Goal: Communication & Community: Answer question/provide support

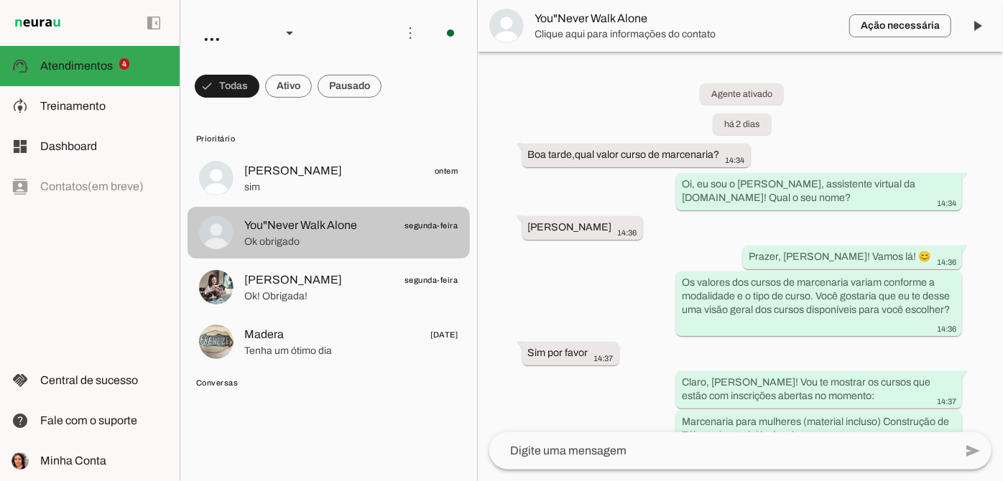
scroll to position [391, 0]
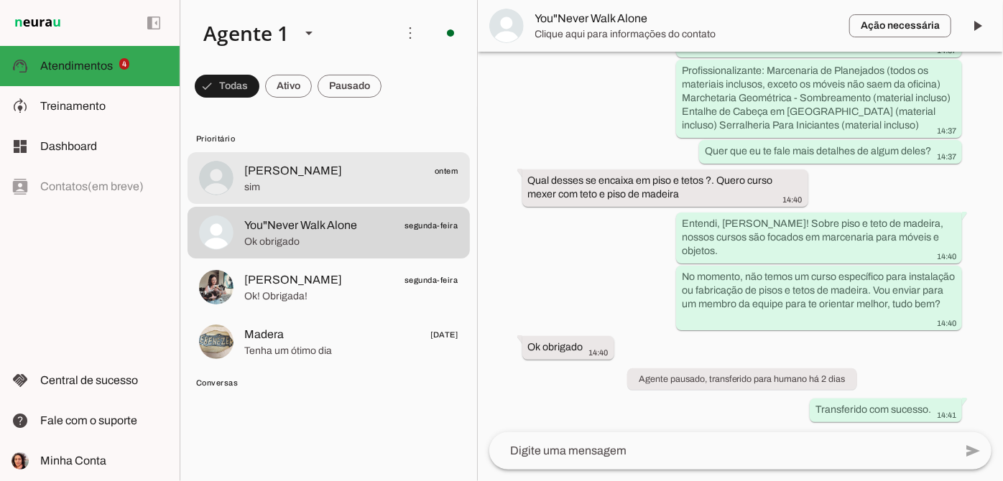
click at [341, 182] on span "sim" at bounding box center [351, 187] width 214 height 14
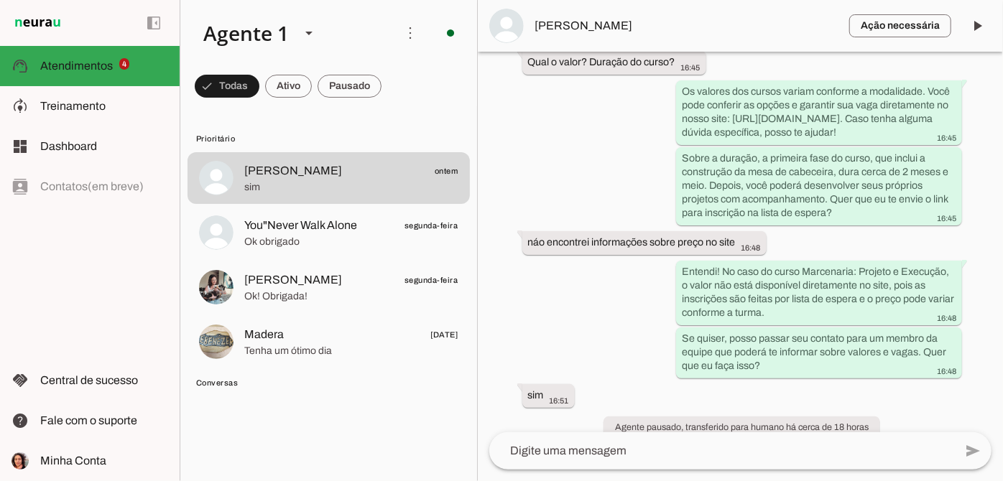
scroll to position [630, 0]
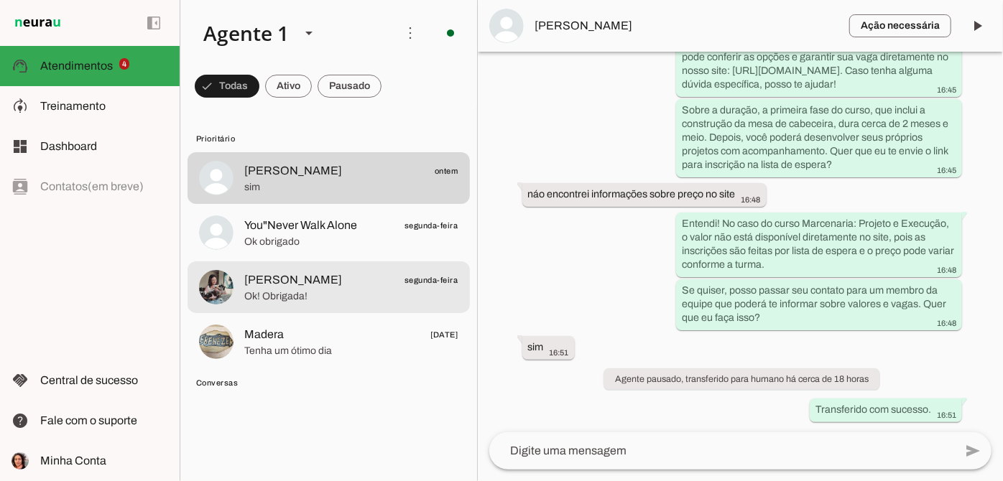
click at [375, 283] on span "[PERSON_NAME] segunda-feira" at bounding box center [351, 281] width 214 height 18
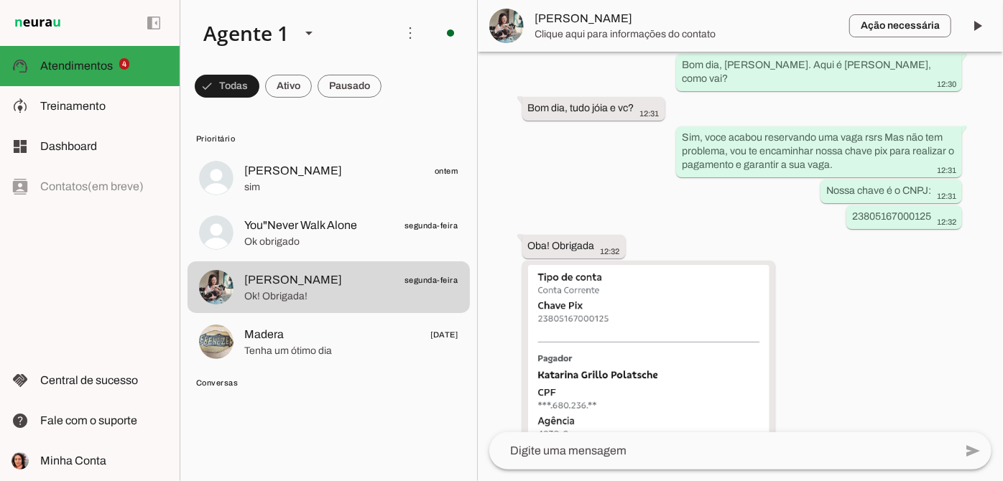
scroll to position [771, 0]
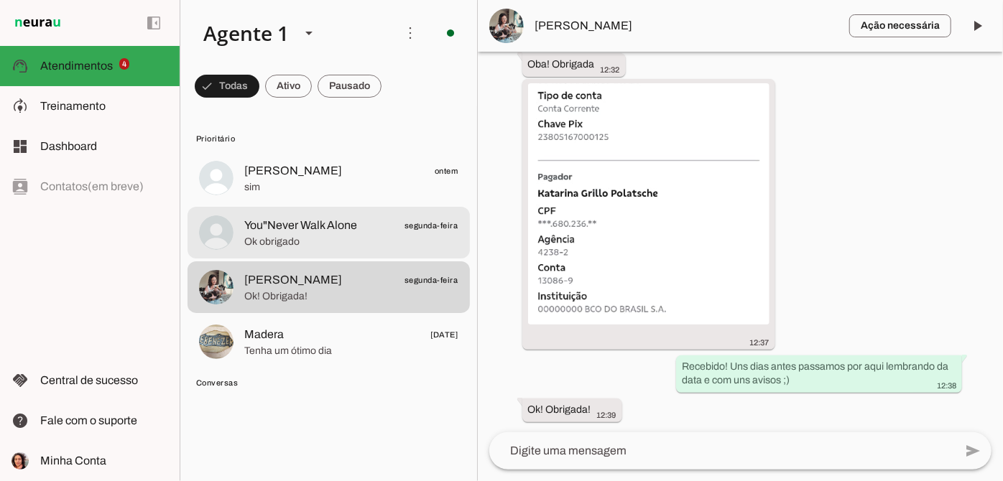
click at [313, 236] on span "Ok obrigado" at bounding box center [351, 242] width 214 height 14
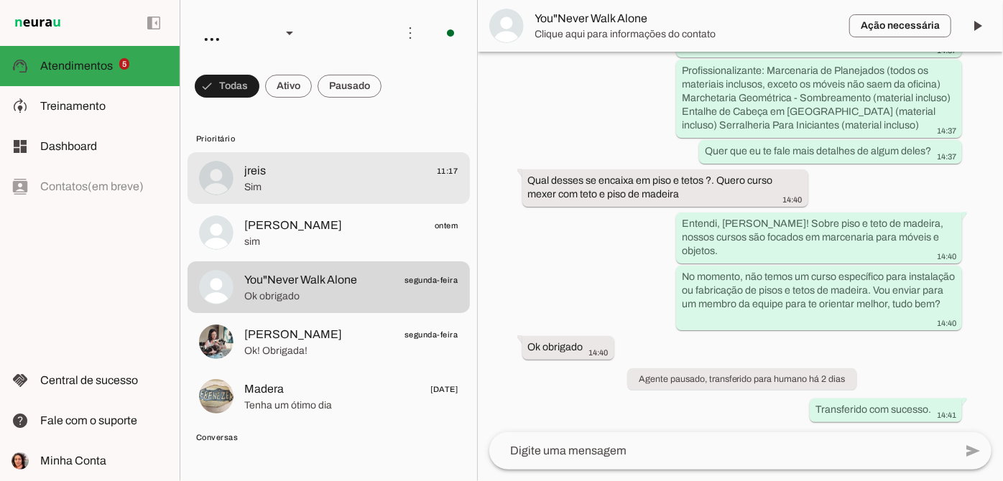
click at [321, 193] on span "Sim" at bounding box center [351, 187] width 214 height 14
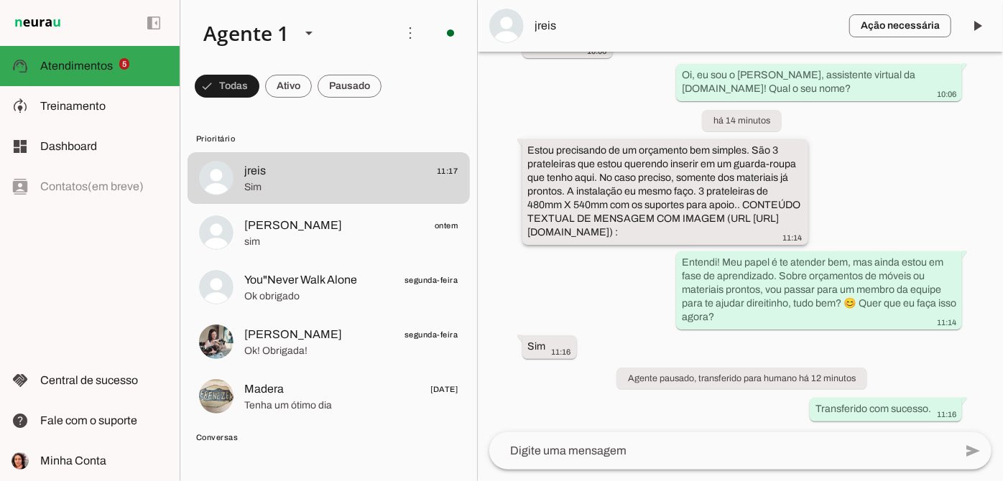
scroll to position [142, 214]
drag, startPoint x: 529, startPoint y: 197, endPoint x: 997, endPoint y: 216, distance: 468.2
click at [997, 216] on div "Agente ativado há 1 dia Oi, bom dia! 10:06 Oi, eu sou o [PERSON_NAME], assisten…" at bounding box center [740, 242] width 525 height 381
click at [756, 190] on div "Agente ativado há 1 dia Oi, bom dia! 10:06 Oi, eu sou o [PERSON_NAME], assisten…" at bounding box center [740, 242] width 525 height 381
click at [837, 326] on div "Agente ativado há 1 dia Oi, bom dia! 10:06 Oi, eu sou o [PERSON_NAME], assisten…" at bounding box center [740, 242] width 525 height 381
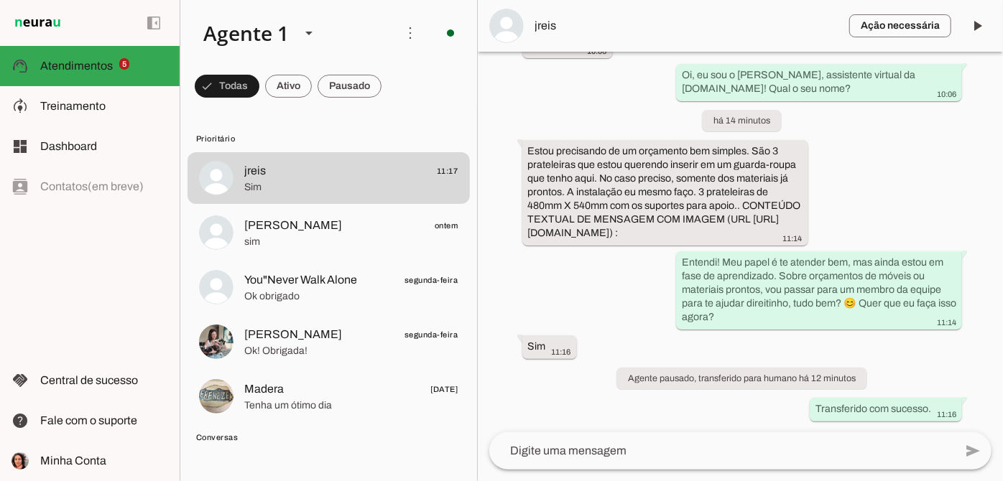
click at [660, 425] on div "Agente ativado há 1 dia Oi, bom dia! 10:06 Oi, eu sou o [PERSON_NAME], assisten…" at bounding box center [740, 242] width 525 height 381
click at [573, 456] on textarea at bounding box center [721, 451] width 465 height 17
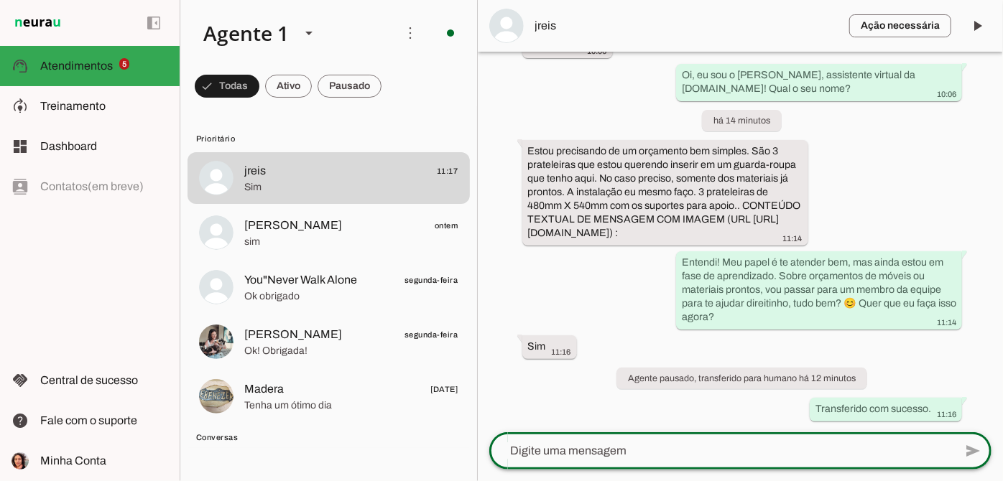
click at [537, 448] on textarea at bounding box center [721, 451] width 465 height 17
paste textarea "Ei Victória, tudo bem? No momento não estamos pegando projetos aqui na oficina,…"
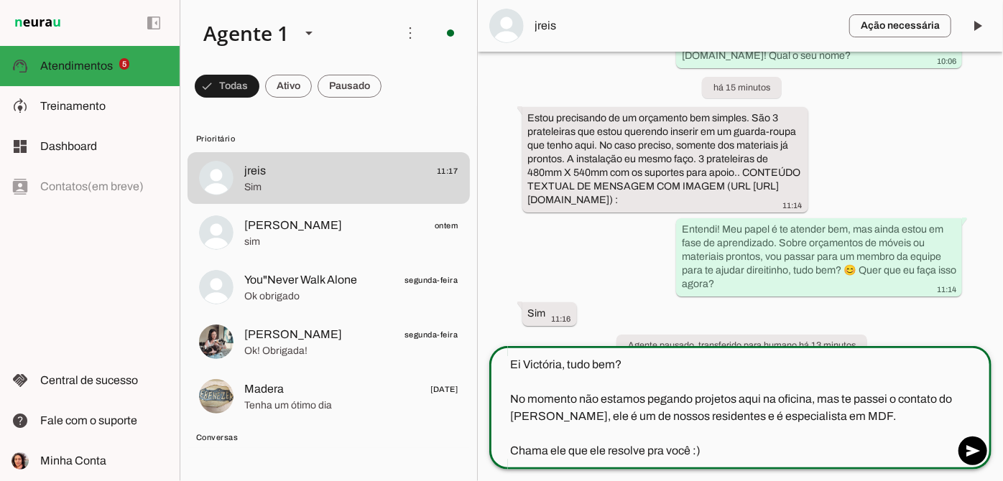
click at [562, 362] on textarea "Ei Victória, tudo bem? No momento não estamos pegando projetos aqui na oficina,…" at bounding box center [721, 407] width 465 height 103
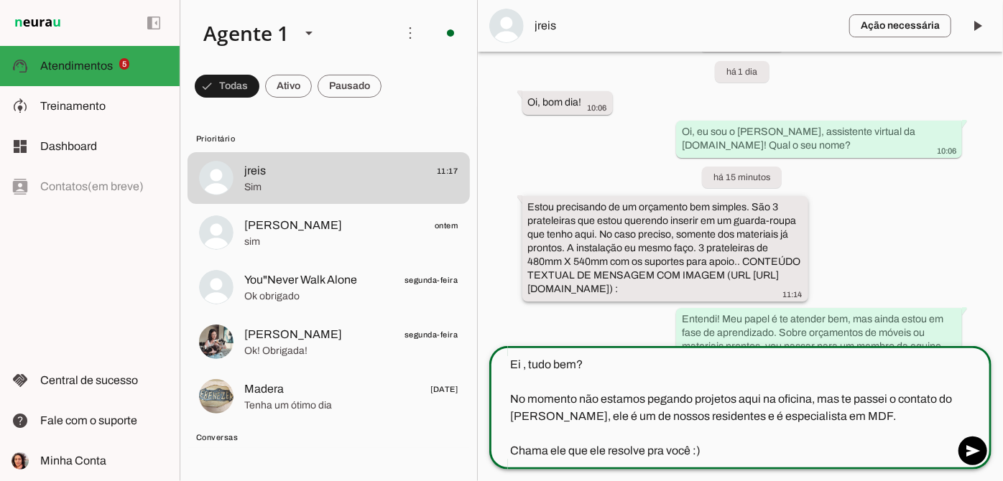
scroll to position [0, 29]
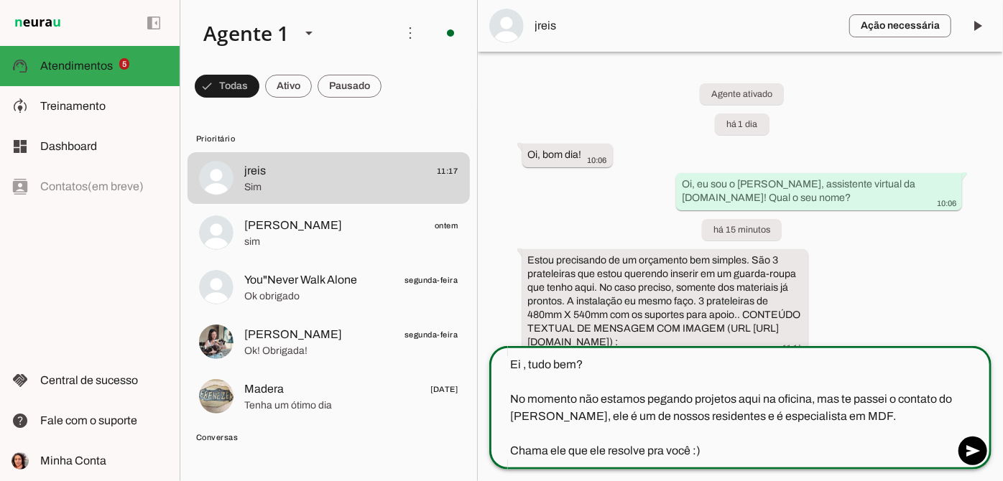
type textarea "Ei , tudo bem? No momento não estamos pegando projetos aqui na oficina, mas te …"
type md-outlined-text-field "Ei , tudo bem? No momento não estamos pegando projetos aqui na oficina, mas te …"
click at [553, 23] on span "jreis" at bounding box center [686, 25] width 303 height 17
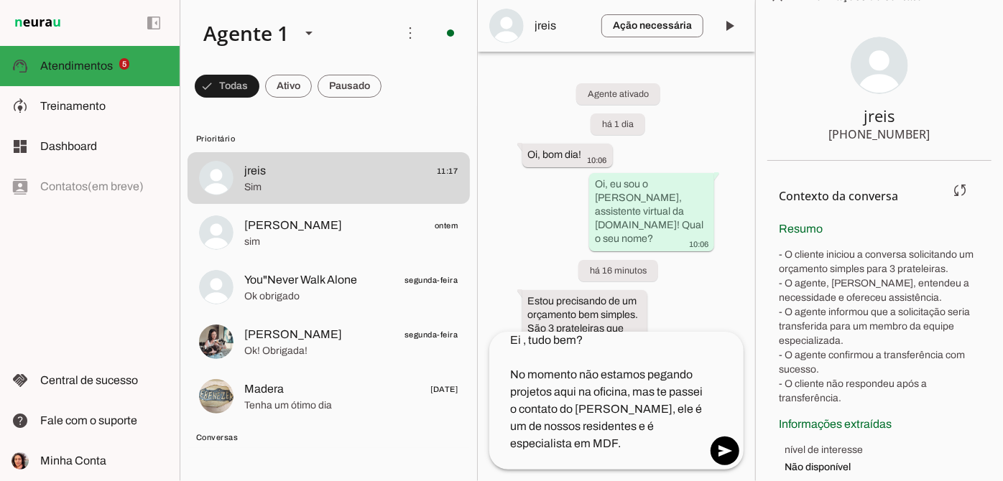
scroll to position [41, 0]
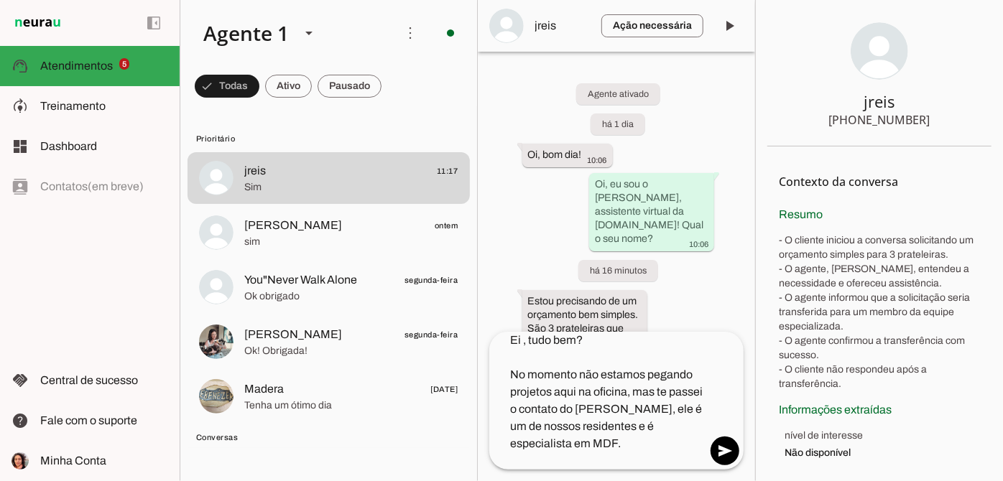
click at [708, 113] on div "Agente ativado há 1 dia Oi, bom dia! 10:06 Oi, eu sou o Serrotinho, assistente …" at bounding box center [617, 192] width 278 height 280
click at [642, 356] on textarea "Ei , tudo bem? No momento não estamos pegando projetos aqui na oficina, mas te …" at bounding box center [598, 401] width 218 height 138
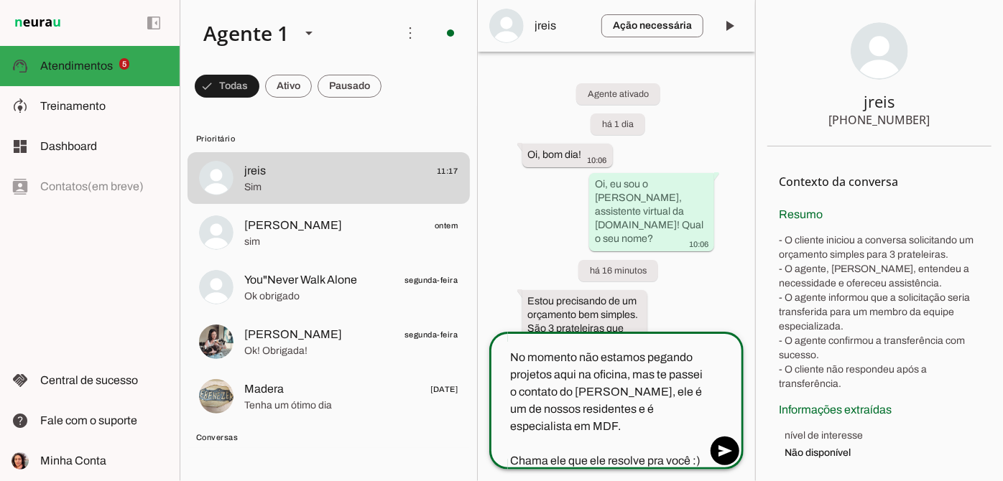
scroll to position [34, 0]
click at [578, 33] on span "jreis" at bounding box center [562, 25] width 55 height 17
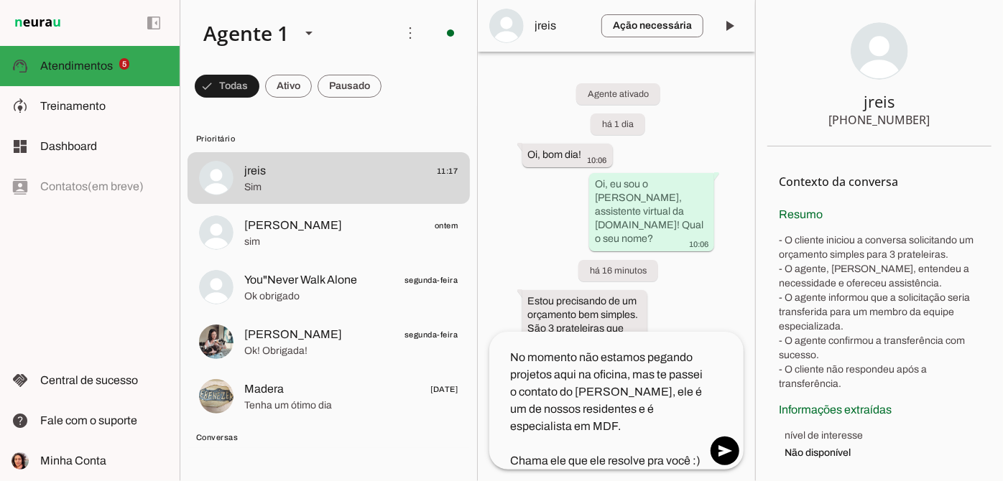
click at [768, 23] on section "jreis +55 3197671793" at bounding box center [879, 76] width 224 height 142
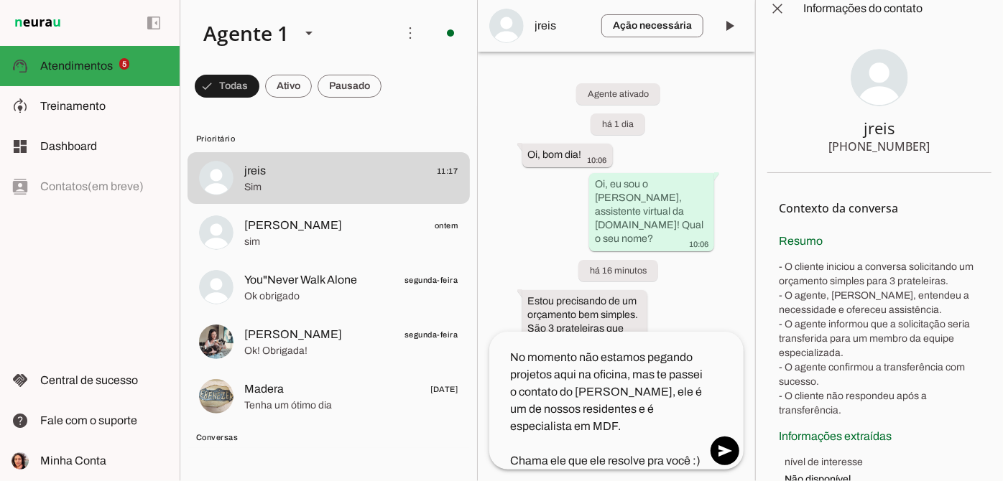
scroll to position [0, 0]
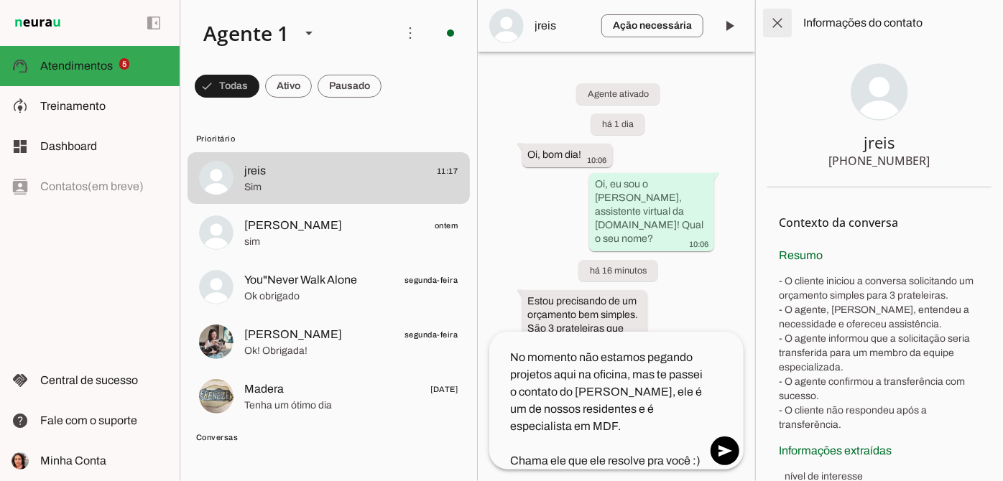
click at [778, 10] on span at bounding box center [777, 23] width 34 height 34
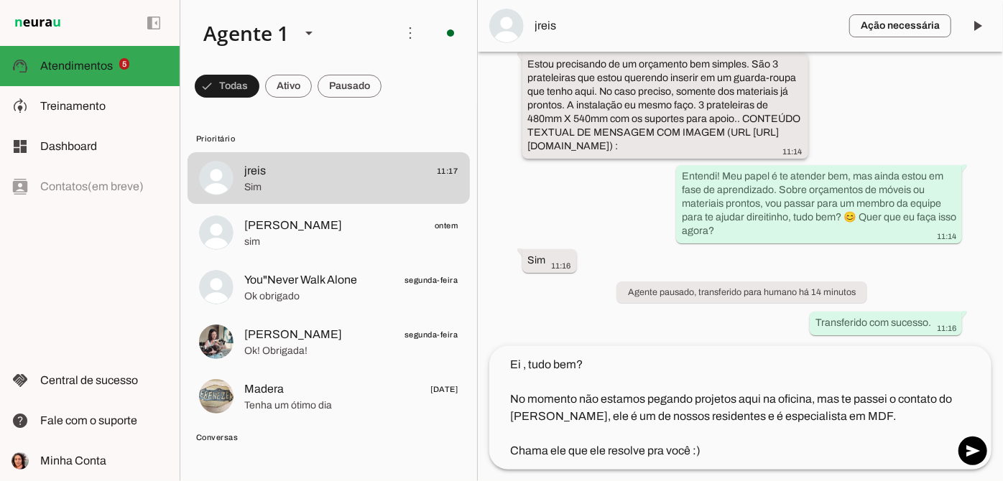
scroll to position [229, 29]
click at [973, 454] on span at bounding box center [973, 451] width 34 height 34
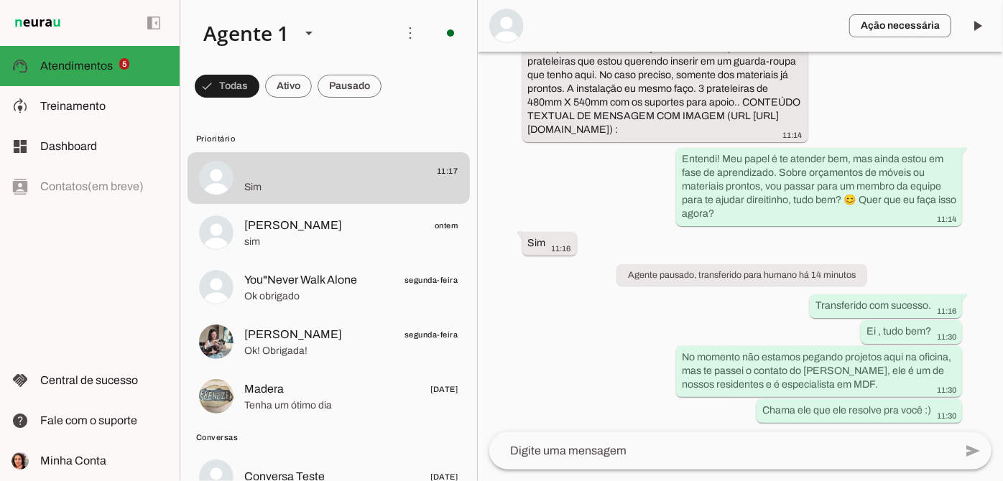
scroll to position [247, 29]
click at [596, 451] on textarea at bounding box center [721, 451] width 465 height 17
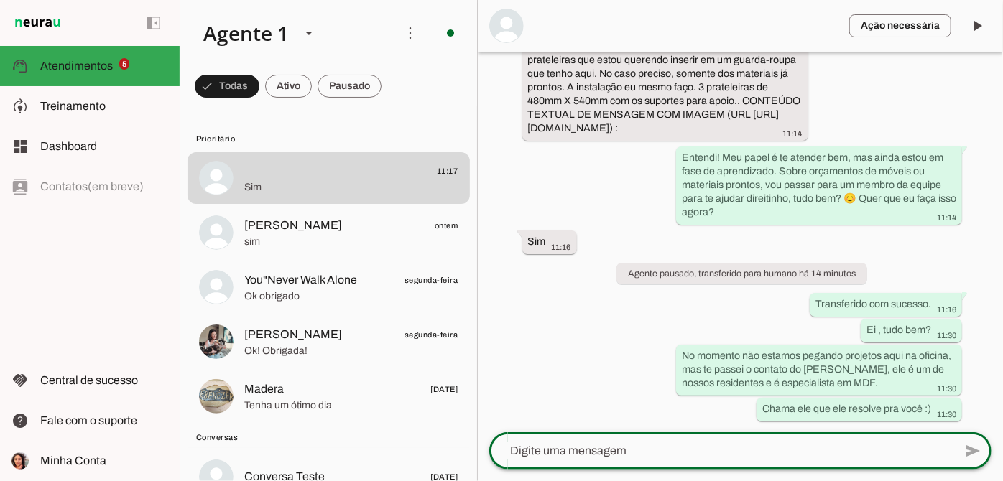
paste textarea "+55 31 7209-9164"
type textarea "+55 31 7209-9164"
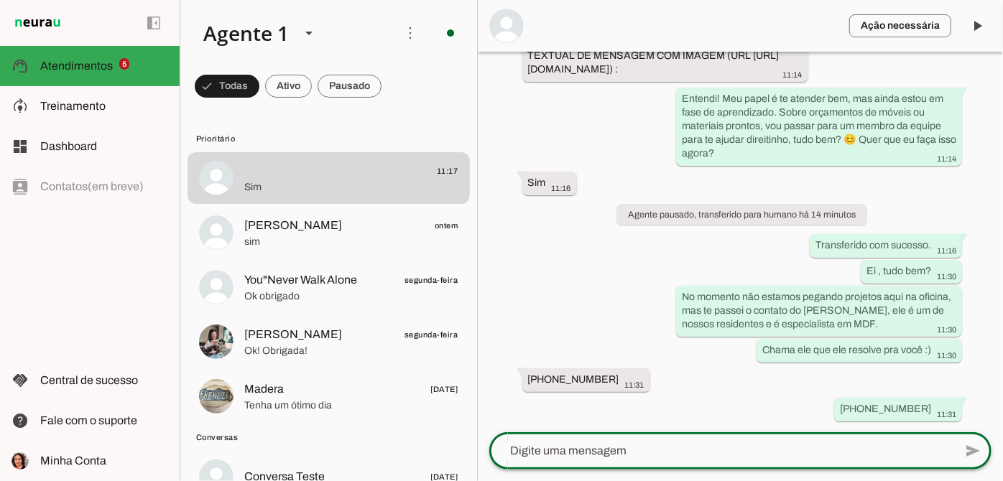
scroll to position [273, 29]
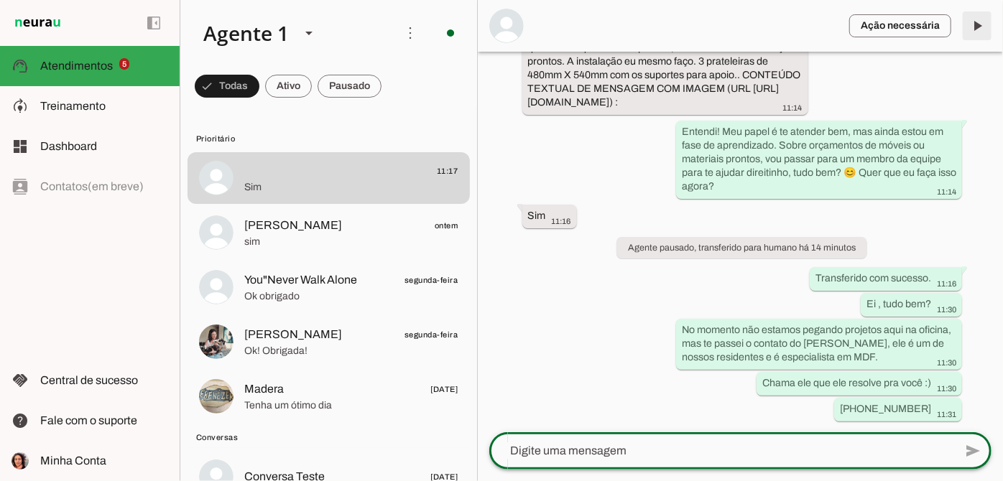
click at [979, 29] on span at bounding box center [977, 26] width 34 height 34
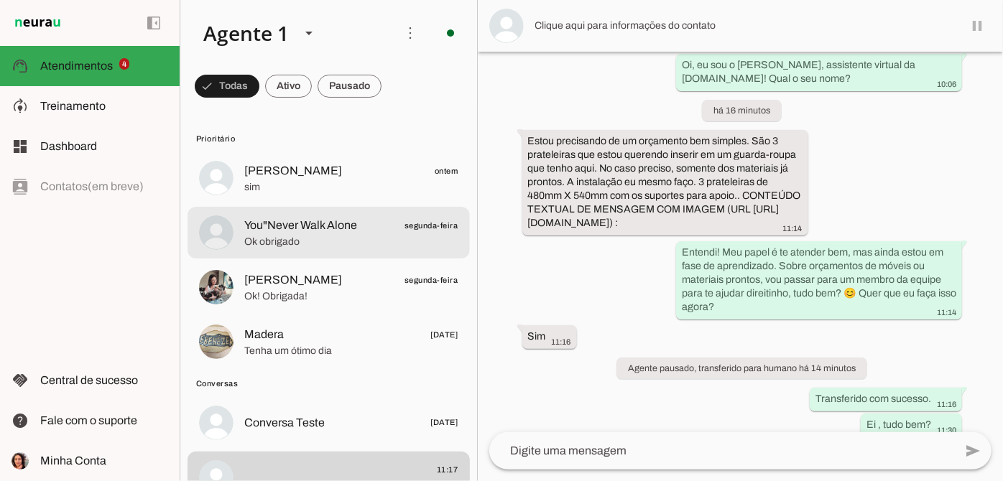
scroll to position [195, 0]
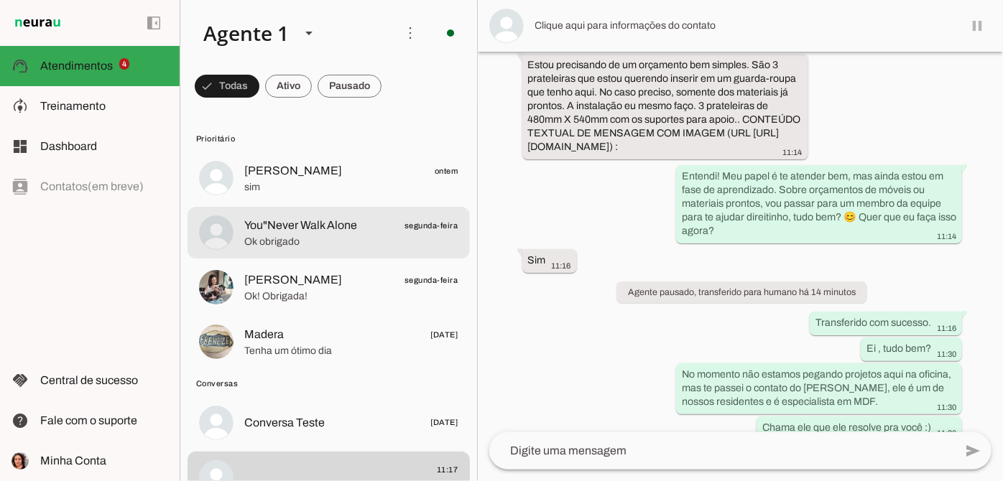
click at [306, 207] on lit-virtualizer "Clarissa Veloso ontem sim You"Never Walk Alone segunda-feira Ok obrigado Katari…" at bounding box center [328, 261] width 297 height 219
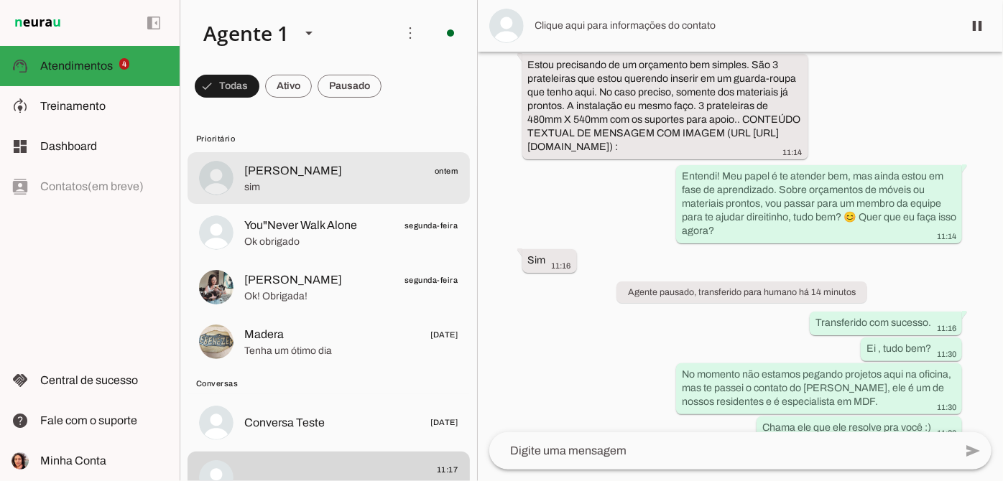
click at [314, 189] on span "sim" at bounding box center [351, 187] width 214 height 14
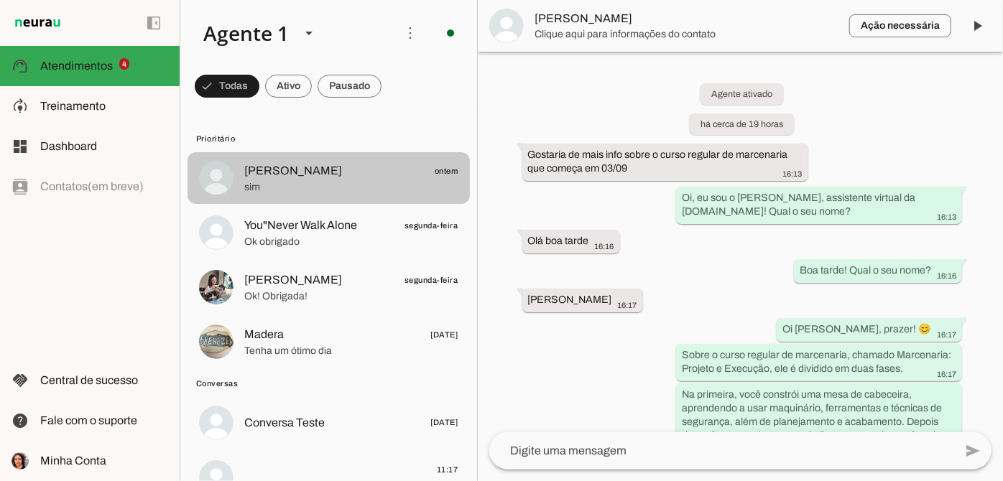
scroll to position [630, 0]
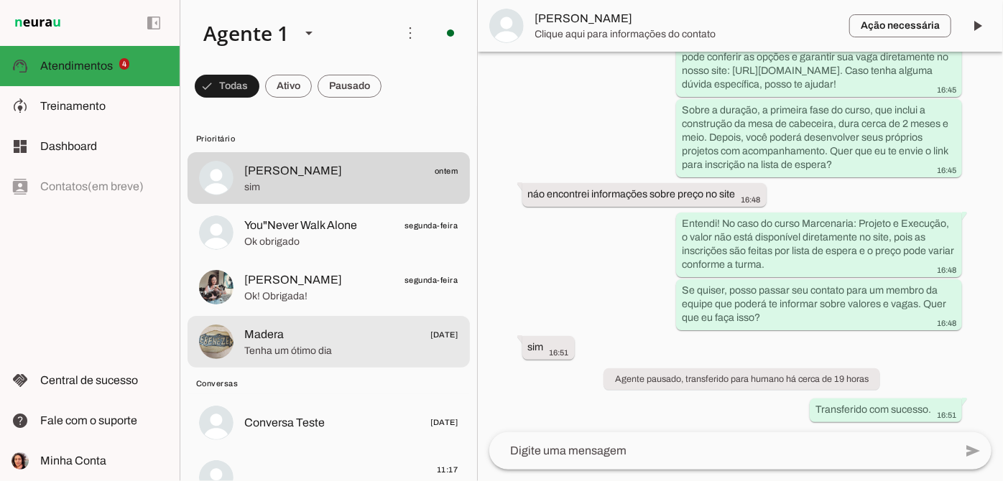
click at [292, 333] on span "Madera 05/08/2025" at bounding box center [351, 335] width 214 height 18
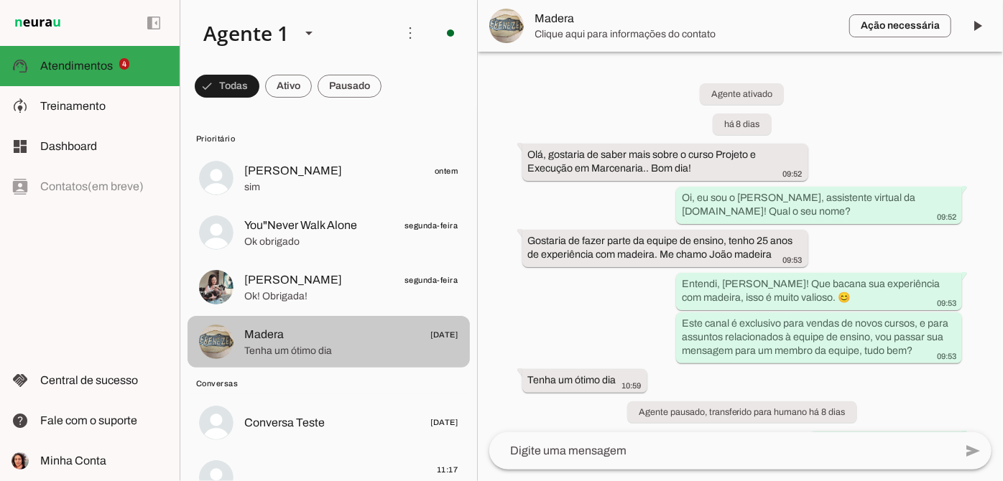
scroll to position [32, 0]
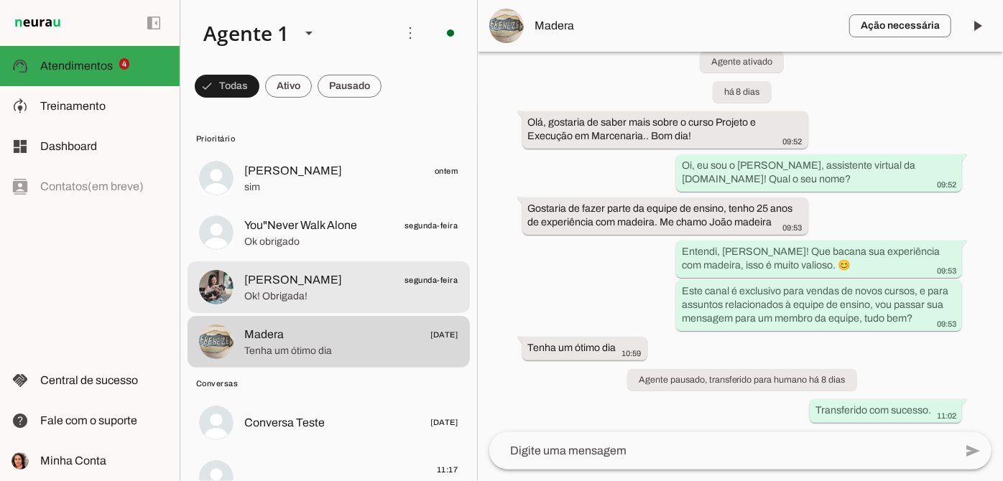
click at [289, 275] on span "Katarina segunda-feira" at bounding box center [351, 281] width 214 height 18
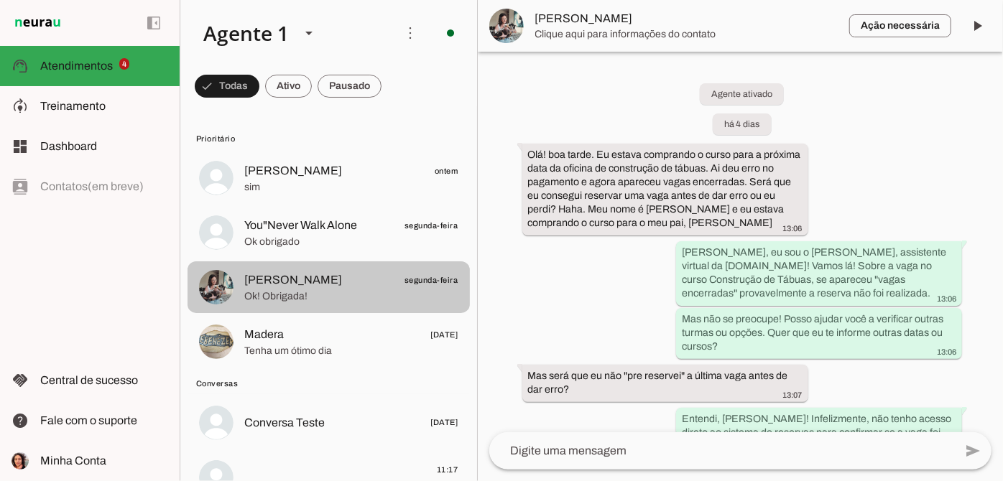
scroll to position [771, 0]
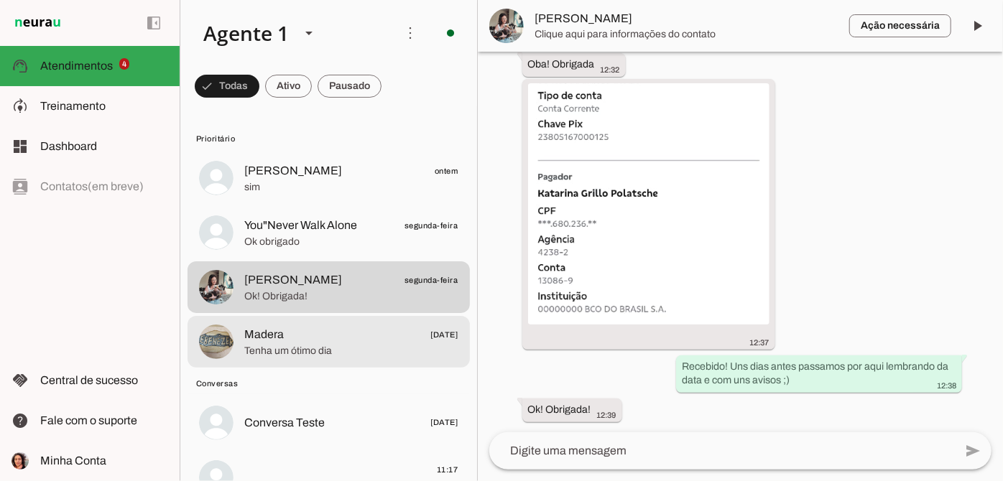
click at [369, 336] on span "Madera 05/08/2025" at bounding box center [351, 335] width 214 height 18
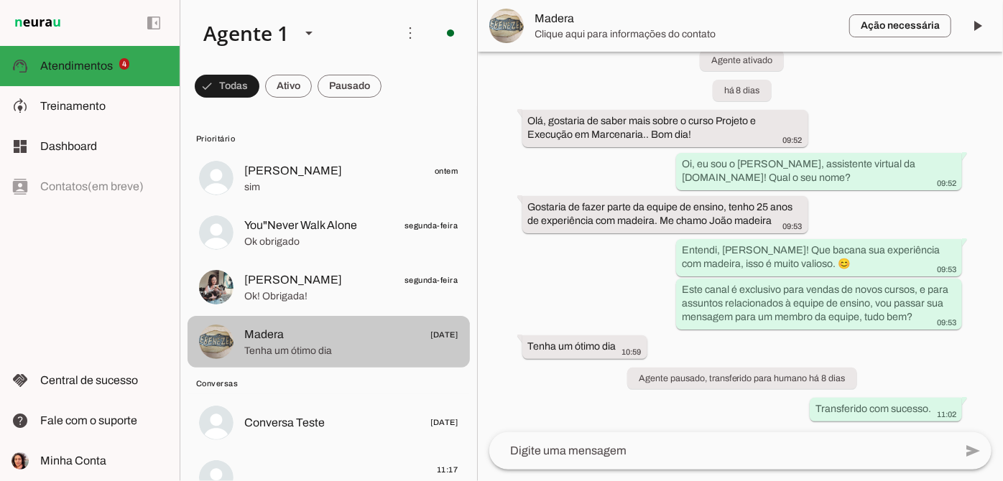
scroll to position [32, 0]
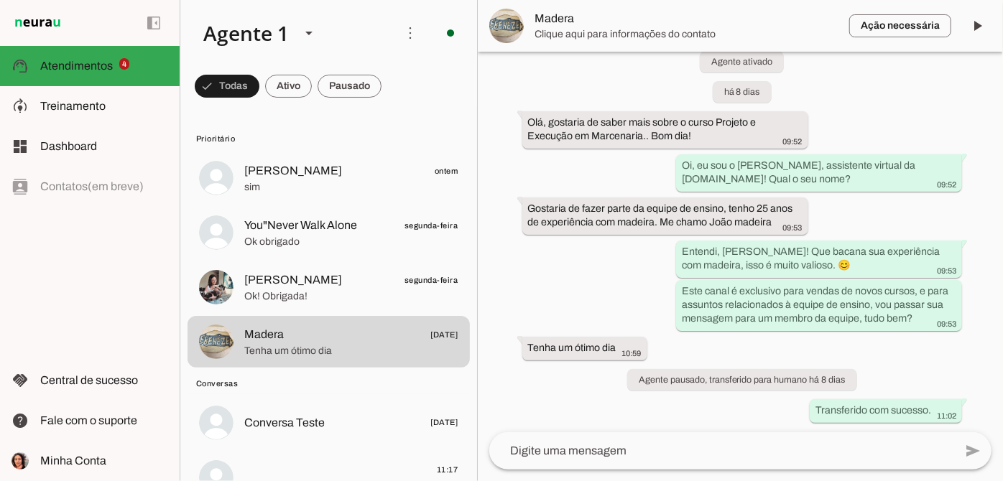
click at [529, 447] on textarea at bounding box center [721, 451] width 465 height 17
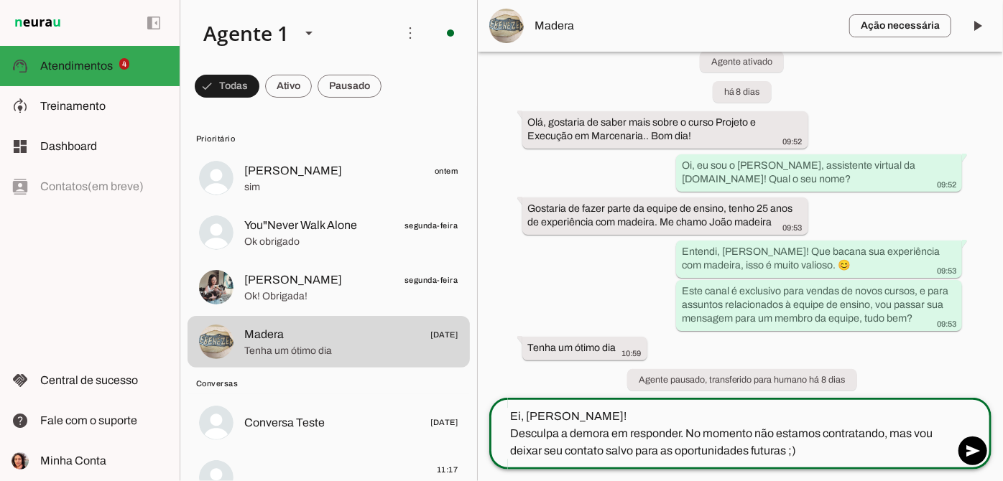
type textarea "Ei, João! Desculpa a demora em responder. No momento não estamos contratando, m…"
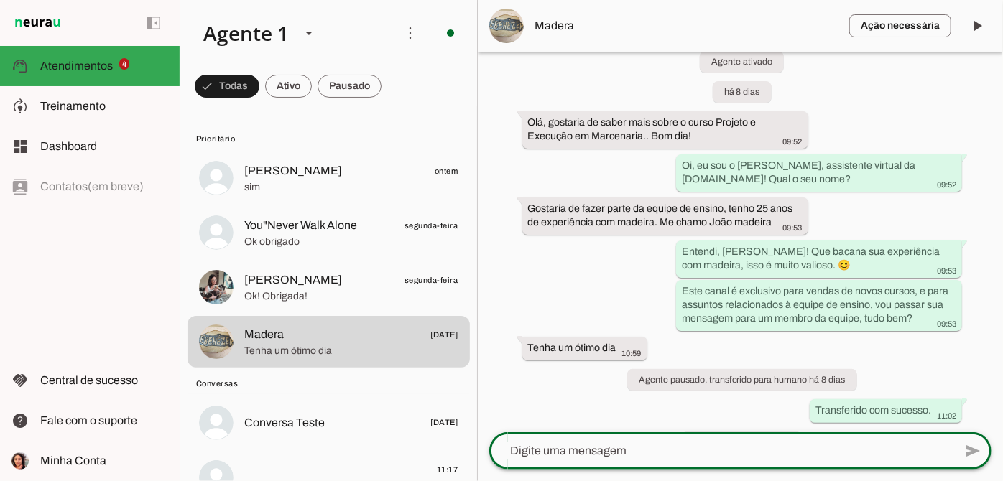
scroll to position [122, 0]
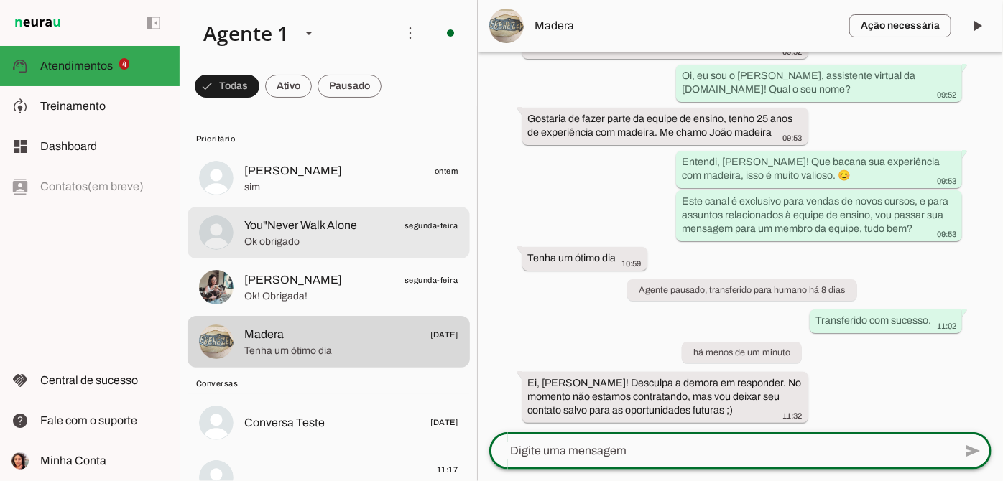
click at [277, 290] on span "Ok! Obrigada!" at bounding box center [351, 297] width 214 height 14
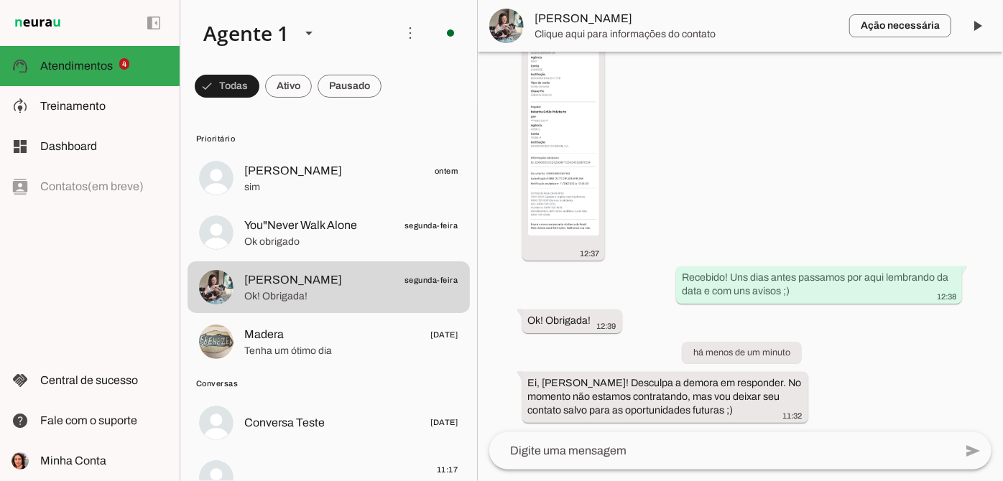
scroll to position [771, 0]
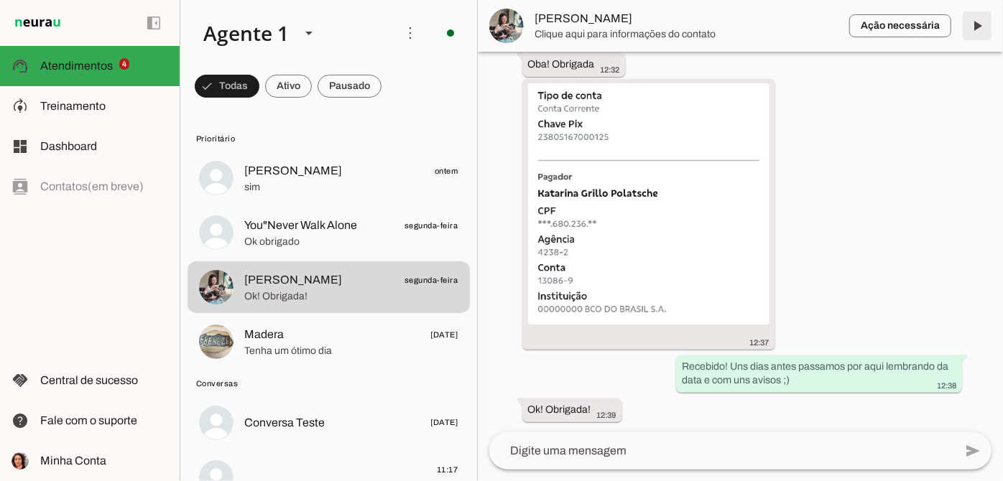
click at [969, 32] on span at bounding box center [977, 26] width 34 height 34
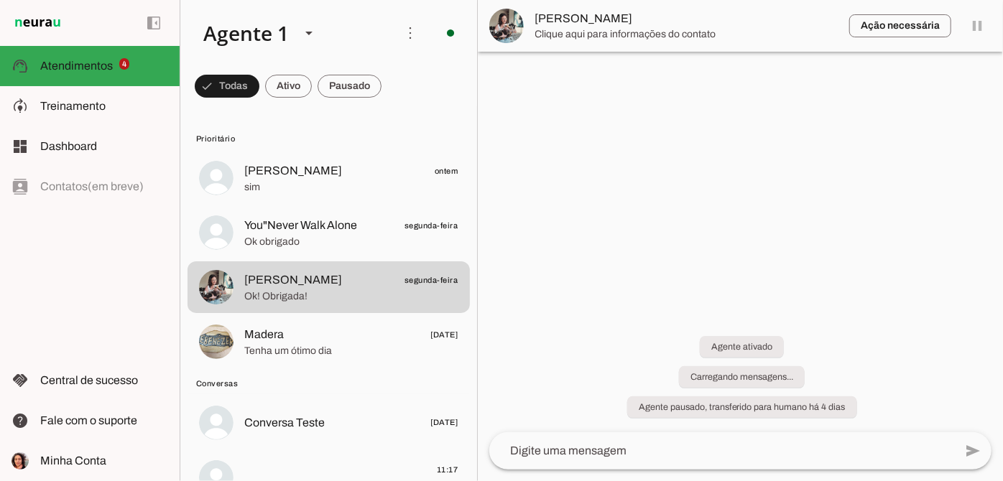
scroll to position [0, 0]
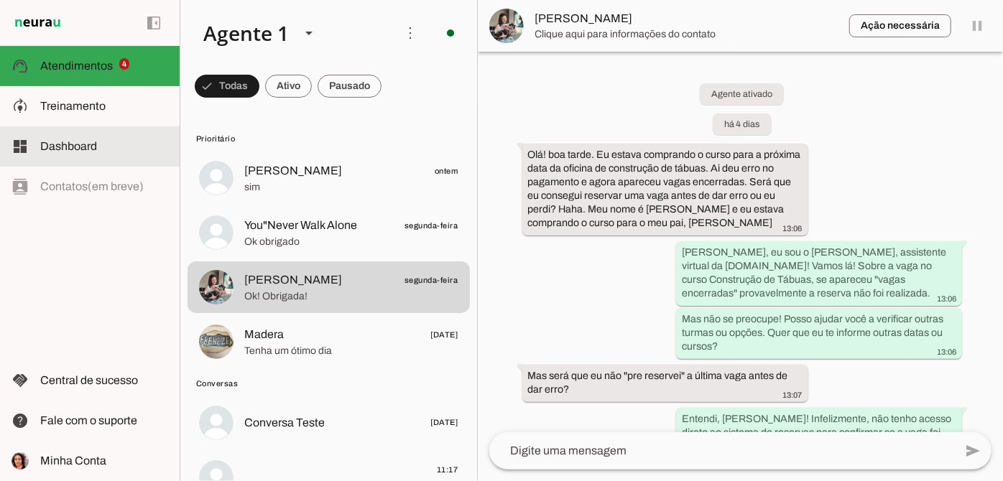
click at [285, 248] on span "Ok obrigado" at bounding box center [351, 242] width 214 height 14
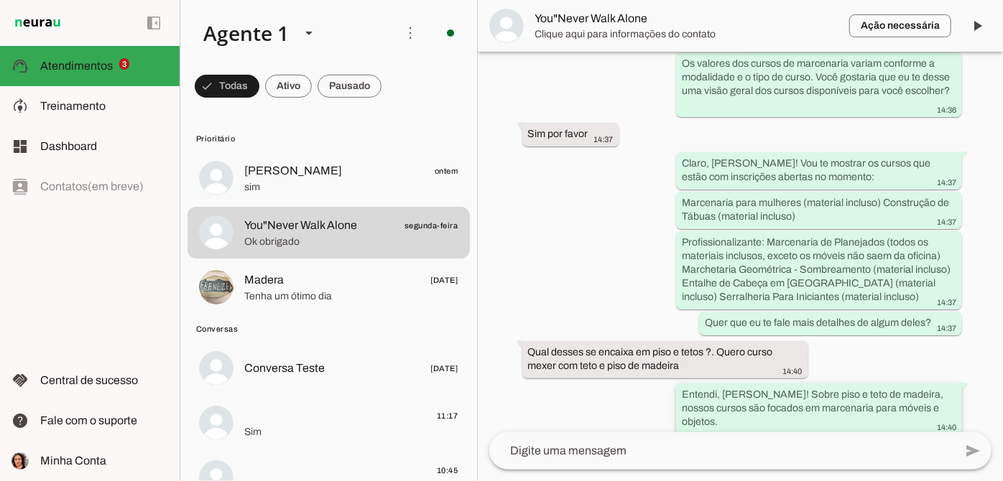
scroll to position [195, 0]
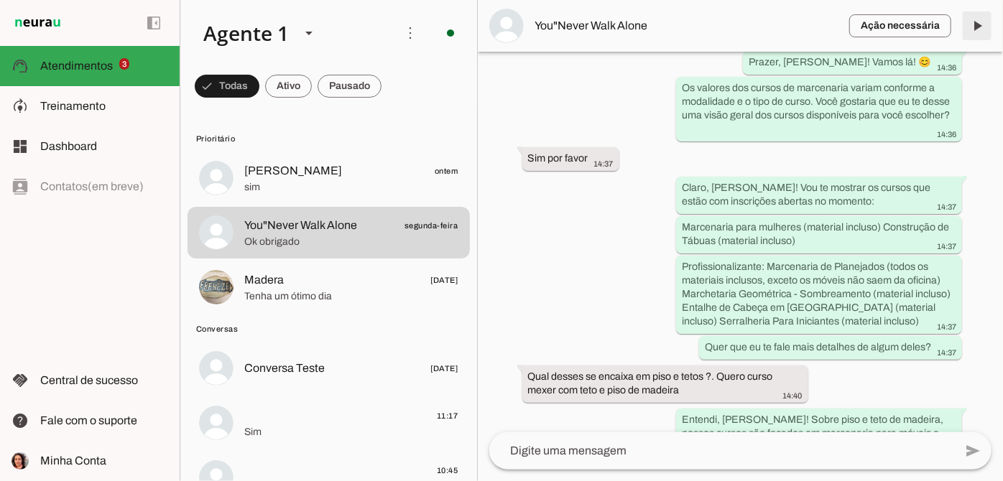
click at [982, 19] on span at bounding box center [977, 26] width 34 height 34
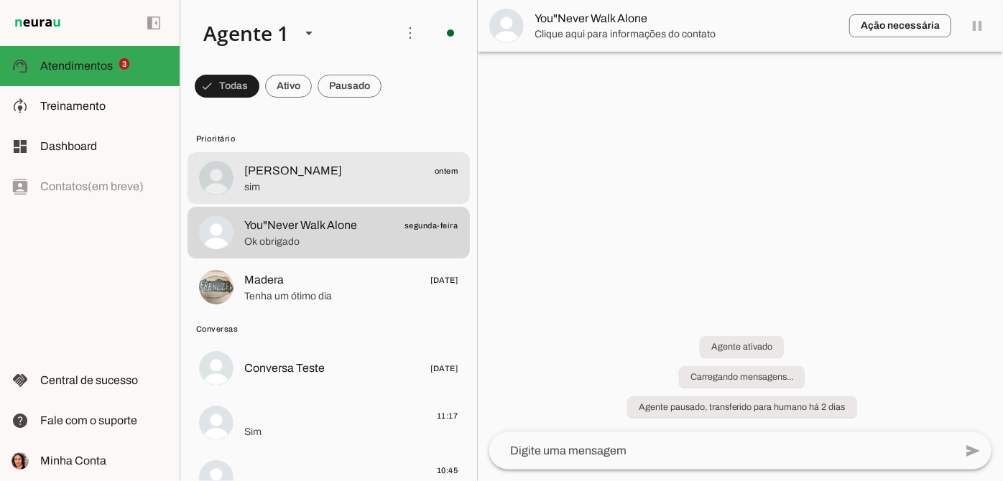
scroll to position [0, 0]
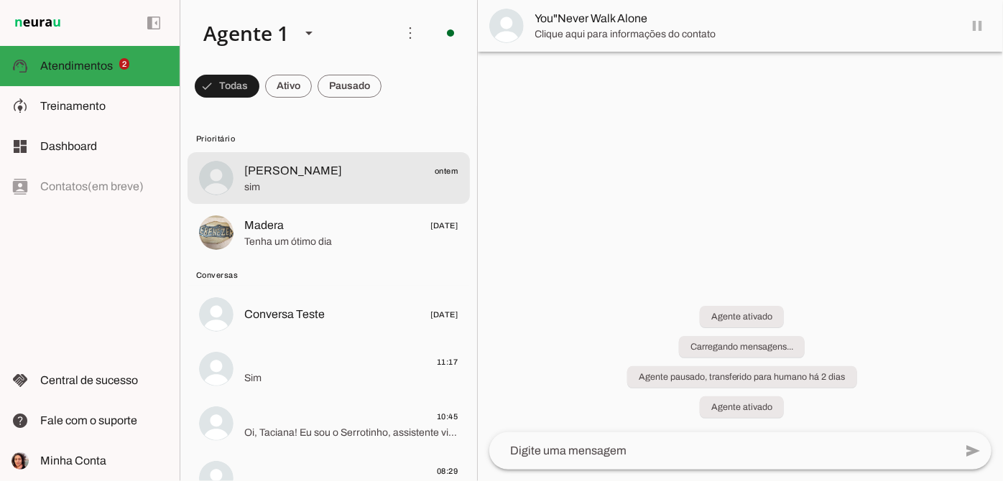
click at [343, 186] on span "sim" at bounding box center [351, 187] width 214 height 14
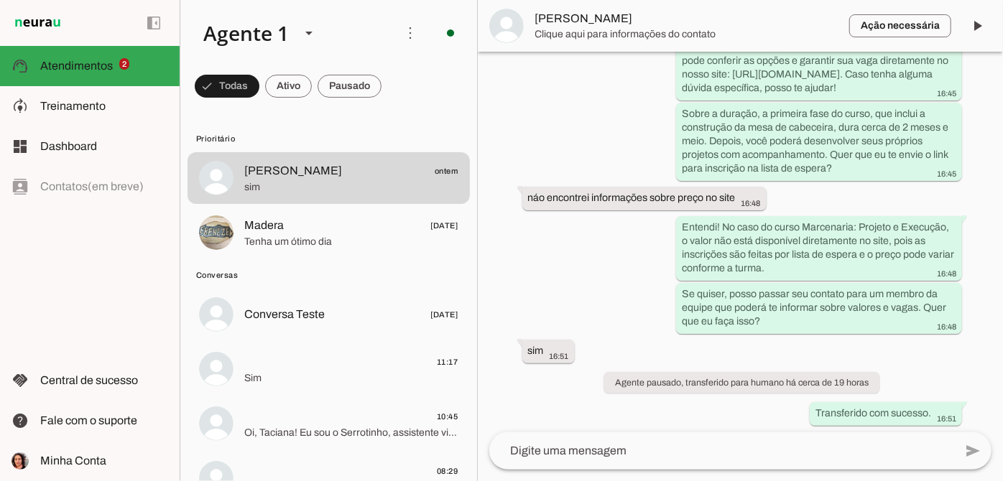
scroll to position [630, 0]
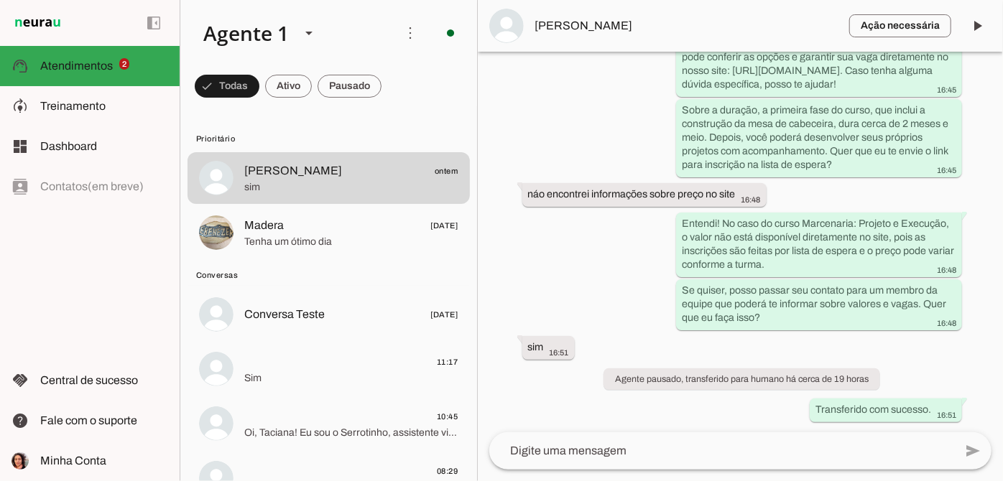
click at [581, 26] on span "[PERSON_NAME]" at bounding box center [686, 25] width 303 height 17
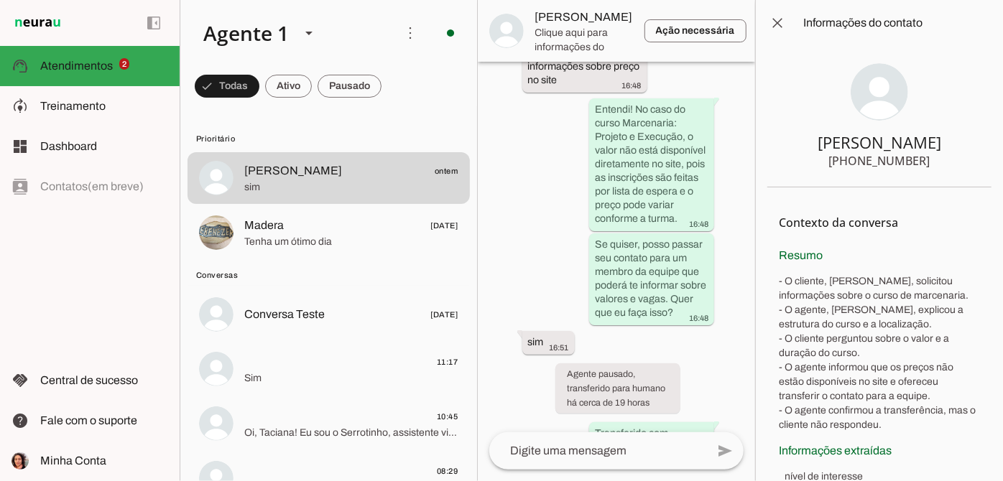
drag, startPoint x: 831, startPoint y: 158, endPoint x: 920, endPoint y: 169, distance: 89.0
click at [920, 169] on section "Clarissa Veloso +55 3197559684" at bounding box center [879, 117] width 224 height 142
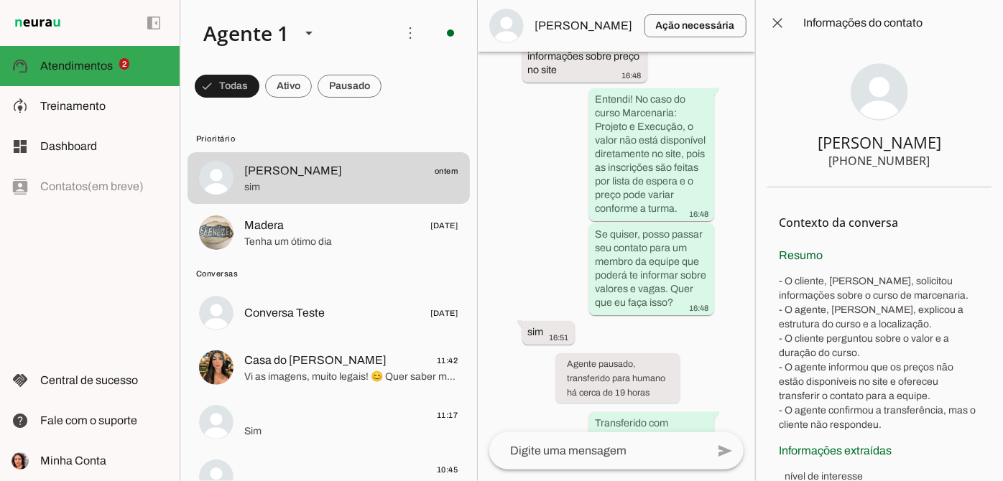
scroll to position [0, 0]
